Goal: Go to known website: Go to known website

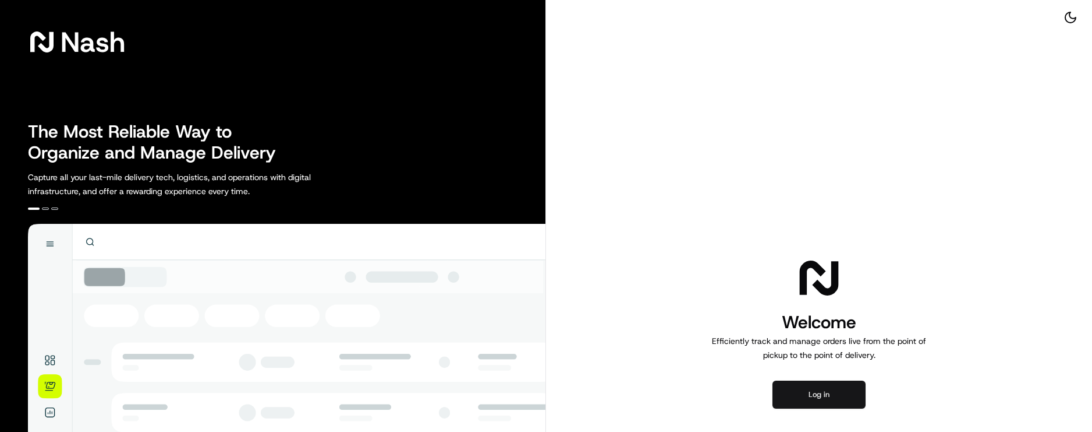
click at [826, 399] on button "Log in" at bounding box center [819, 394] width 93 height 28
